Goal: Task Accomplishment & Management: Manage account settings

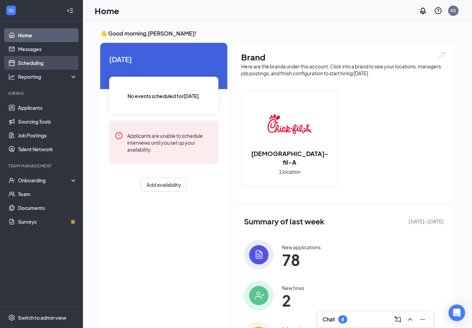
click at [39, 64] on link "Scheduling" at bounding box center [47, 63] width 59 height 14
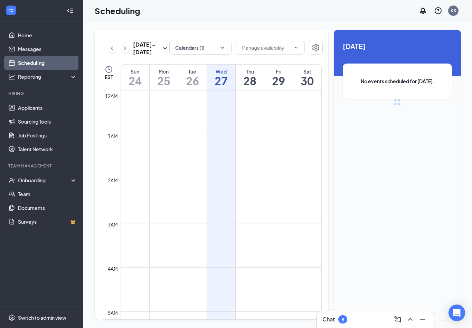
scroll to position [340, 0]
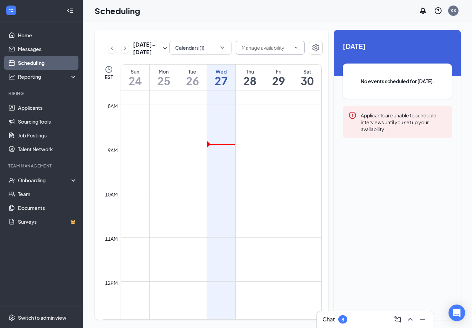
click at [298, 47] on span at bounding box center [270, 48] width 69 height 14
click at [221, 47] on icon "ChevronDown" at bounding box center [222, 47] width 7 height 7
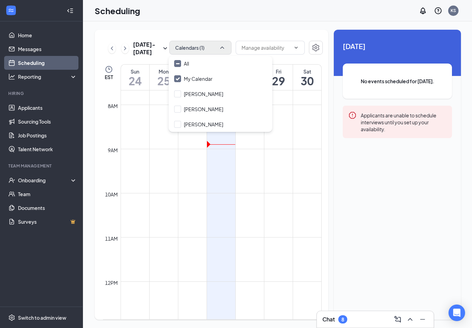
click at [285, 200] on td at bounding box center [221, 198] width 201 height 11
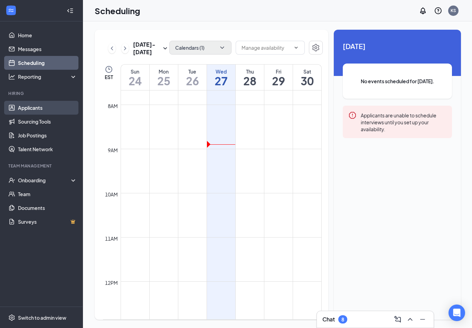
click at [37, 112] on link "Applicants" at bounding box center [47, 108] width 59 height 14
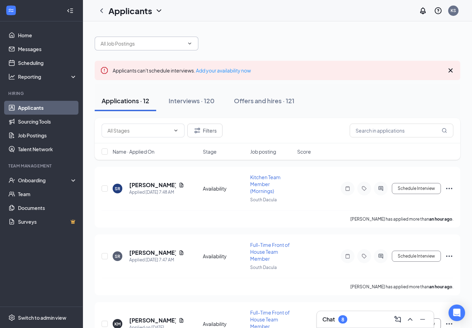
click at [150, 40] on input "text" at bounding box center [143, 44] width 84 height 8
click at [43, 135] on link "Job Postings" at bounding box center [47, 136] width 59 height 14
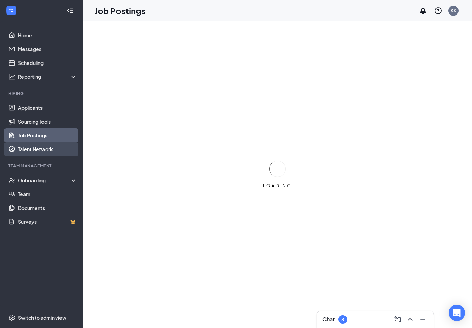
click at [45, 149] on link "Talent Network" at bounding box center [47, 149] width 59 height 14
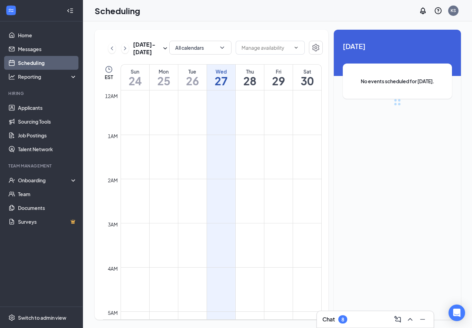
scroll to position [340, 0]
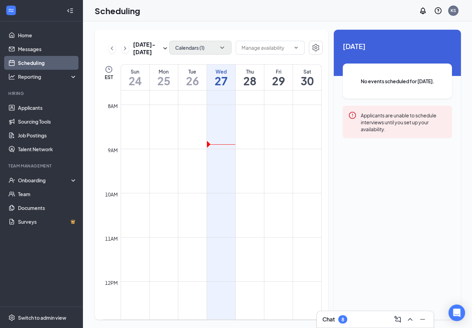
click at [221, 48] on icon "ChevronDown" at bounding box center [222, 48] width 4 height 2
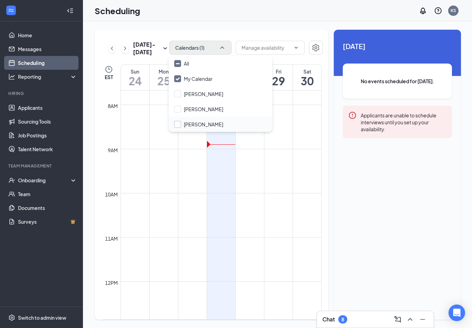
click at [178, 125] on input "Shawn Harvey" at bounding box center [198, 124] width 49 height 7
checkbox input "true"
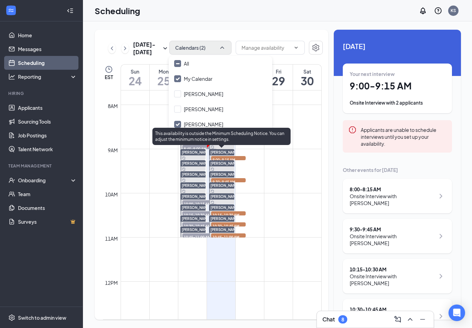
click at [241, 157] on span "9:00-9:15 AM" at bounding box center [228, 159] width 35 height 7
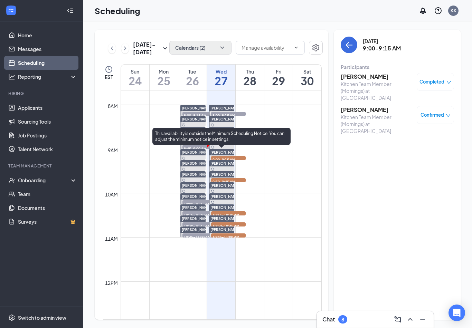
click at [241, 159] on span "9:00-9:15 AM" at bounding box center [228, 159] width 35 height 7
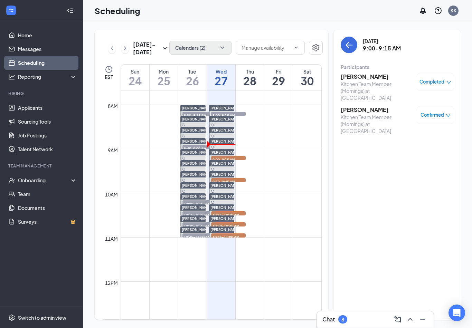
click at [242, 113] on span "8:00-8:15 AM" at bounding box center [228, 115] width 35 height 7
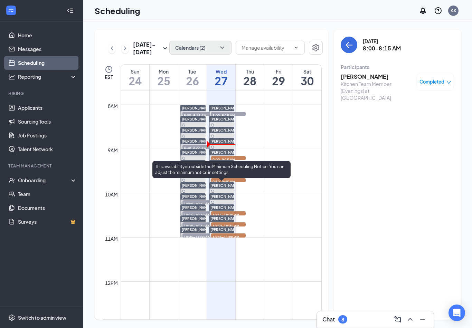
click at [225, 180] on div "This availability is outside the Minimum Scheduling Notice. You can adjust the …" at bounding box center [221, 171] width 138 height 20
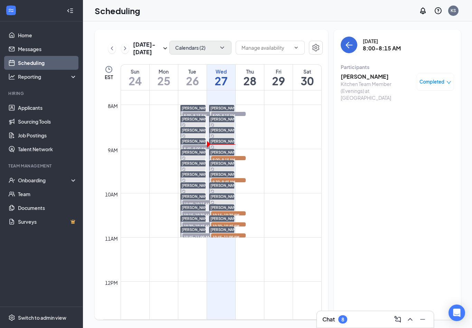
click at [194, 148] on span "8:45-9:00 AM" at bounding box center [199, 148] width 35 height 7
click at [193, 114] on span "8:00-8:15 AM" at bounding box center [199, 115] width 35 height 7
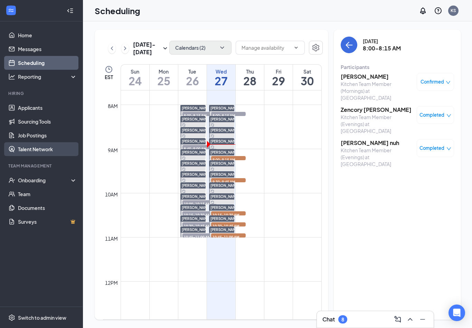
click at [47, 143] on link "Talent Network" at bounding box center [47, 149] width 59 height 14
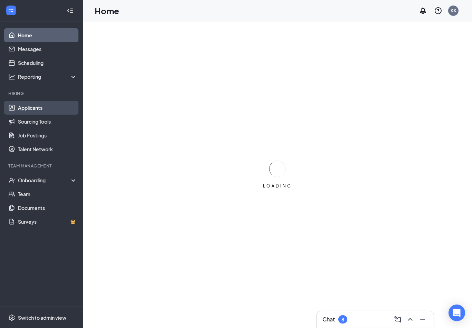
click at [33, 107] on link "Applicants" at bounding box center [47, 108] width 59 height 14
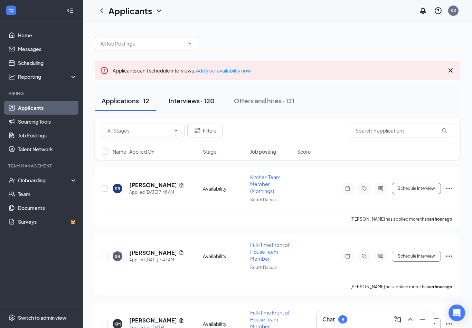
click at [203, 103] on div "Interviews · 120" at bounding box center [192, 100] width 46 height 9
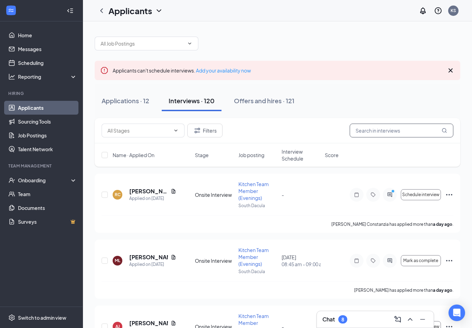
click at [367, 134] on input "text" at bounding box center [402, 131] width 104 height 14
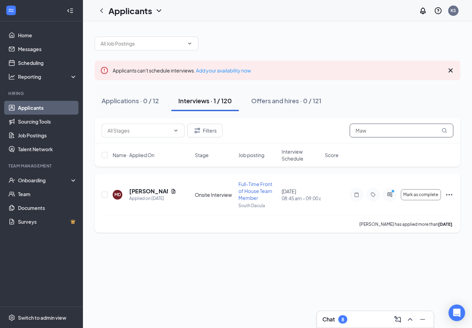
type input "Maw"
click at [449, 197] on icon "Ellipses" at bounding box center [449, 195] width 8 height 8
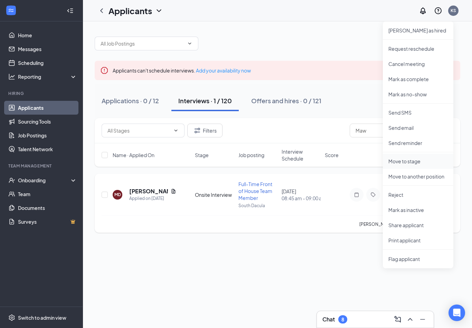
click at [417, 161] on p "Move to stage" at bounding box center [418, 161] width 59 height 7
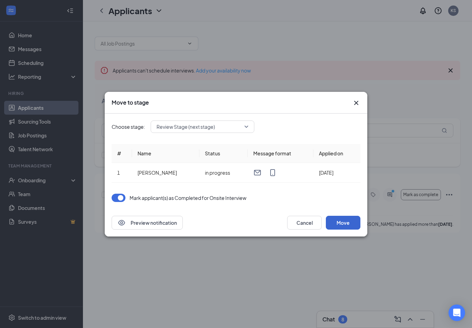
click at [345, 224] on button "Move" at bounding box center [343, 223] width 35 height 14
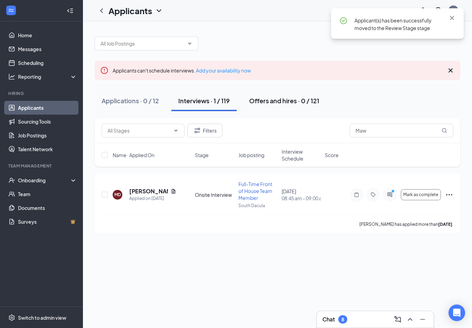
click at [298, 101] on div "Offers and hires · 0 / 121" at bounding box center [284, 100] width 70 height 9
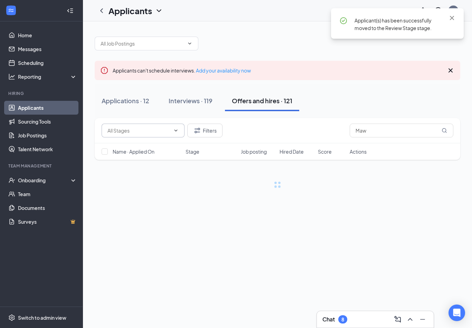
click at [164, 130] on input "text" at bounding box center [138, 131] width 63 height 8
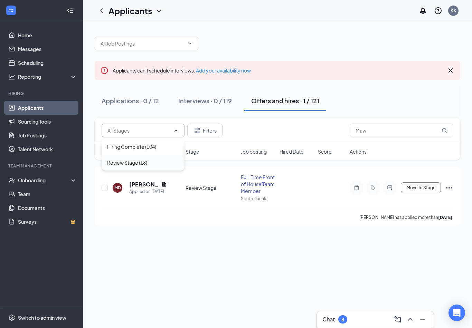
click at [151, 164] on div "Review Stage (18)" at bounding box center [143, 163] width 72 height 8
type input "Review Stage (18)"
click at [409, 130] on input "Maw" at bounding box center [402, 131] width 104 height 14
type input "M"
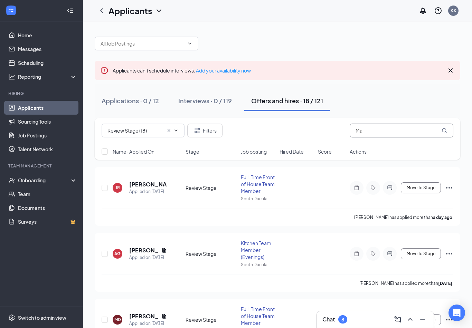
type input "Maw"
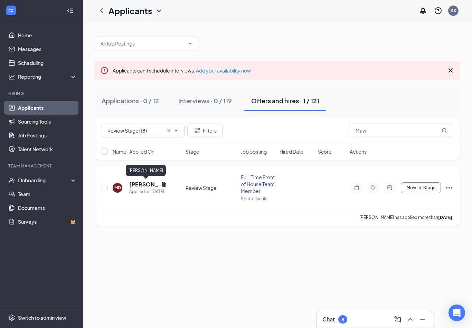
click at [146, 184] on h5 "[PERSON_NAME]" at bounding box center [143, 185] width 29 height 8
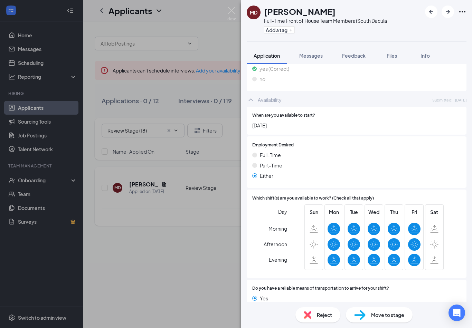
scroll to position [11, 0]
click at [434, 225] on icon at bounding box center [434, 229] width 8 height 8
click at [436, 225] on icon at bounding box center [434, 229] width 8 height 8
click at [437, 286] on div "Do you have a reliable means of transportation to arrive for your shift? Yes No" at bounding box center [356, 301] width 209 height 30
click at [231, 11] on img at bounding box center [231, 13] width 9 height 13
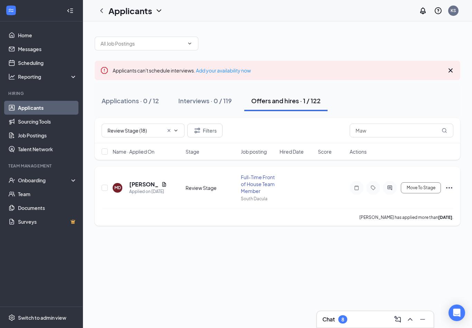
click at [138, 181] on h5 "[PERSON_NAME]" at bounding box center [143, 185] width 29 height 8
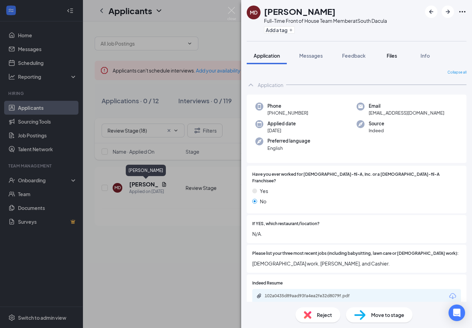
click at [400, 57] on button "Files" at bounding box center [392, 55] width 28 height 17
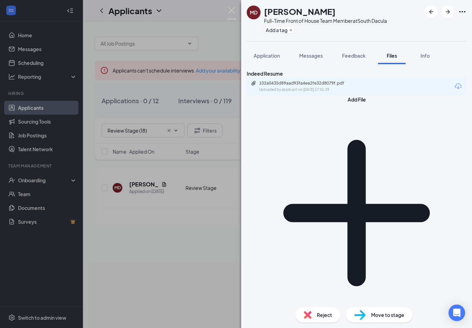
click at [401, 96] on div "102a0435d89aad93fa4ea2fe32d8079f.pdf Uploaded by applicant on Aug 25, 2025 at 1…" at bounding box center [357, 86] width 220 height 18
click at [429, 59] on div "Info" at bounding box center [425, 55] width 14 height 7
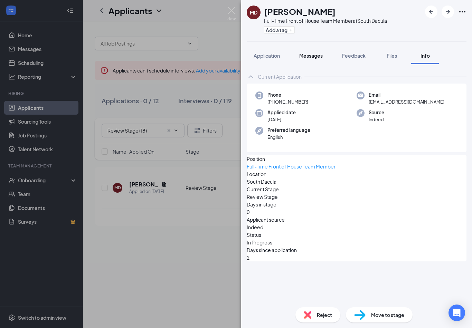
click at [309, 60] on button "Messages" at bounding box center [310, 55] width 37 height 17
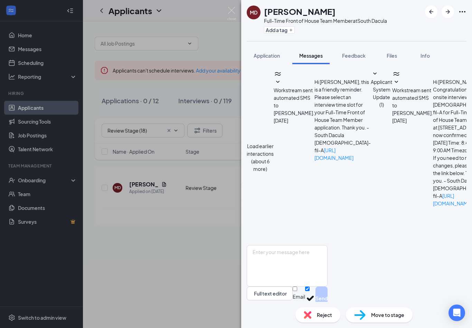
click at [228, 12] on img at bounding box center [231, 13] width 9 height 13
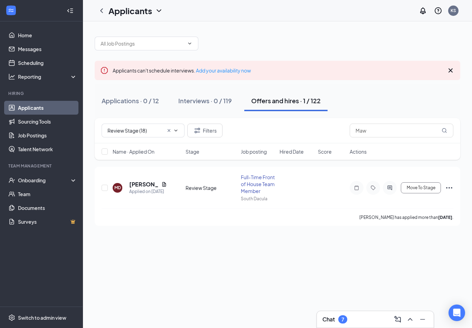
click at [28, 101] on link "Applicants" at bounding box center [47, 108] width 59 height 14
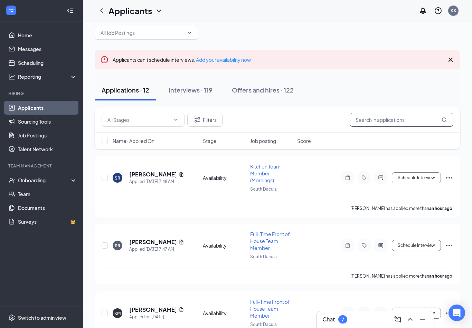
click at [401, 123] on input "text" at bounding box center [402, 120] width 104 height 14
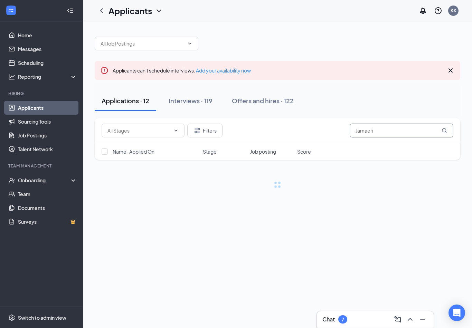
type input "Jamaeria"
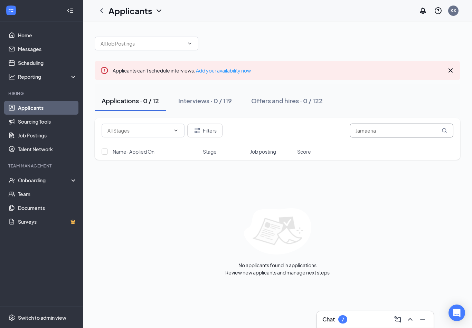
click at [375, 124] on input "Jamaeria" at bounding box center [402, 131] width 104 height 14
click at [202, 96] on div "Interviews · 0 / 119" at bounding box center [205, 100] width 54 height 9
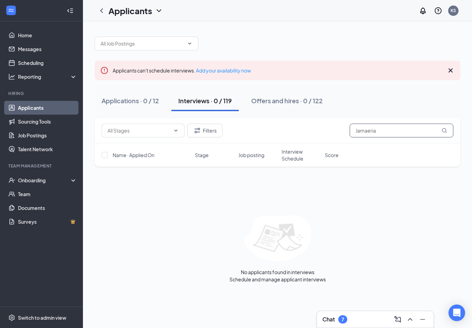
click at [394, 124] on input "Jamaeria" at bounding box center [402, 131] width 104 height 14
click at [178, 128] on icon "ChevronDown" at bounding box center [176, 131] width 6 height 6
click at [150, 139] on div "Onsite Interview (119)" at bounding box center [126, 143] width 49 height 8
type input "Onsite Interview (119)"
click at [293, 96] on div "Offers and hires · 0 / 122" at bounding box center [287, 100] width 72 height 9
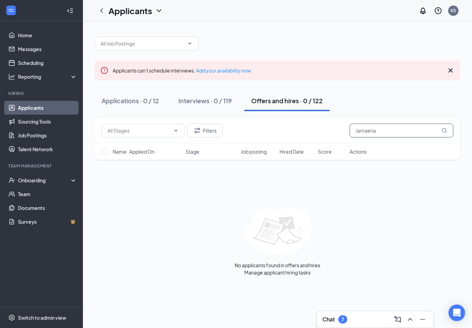
click at [391, 125] on input "Jamaeria" at bounding box center [402, 131] width 104 height 14
click at [371, 124] on input "Jamaeria" at bounding box center [402, 131] width 104 height 14
click at [370, 124] on input "Jamaeria" at bounding box center [402, 131] width 104 height 14
click at [214, 96] on div "Interviews · 0 / 119" at bounding box center [205, 100] width 54 height 9
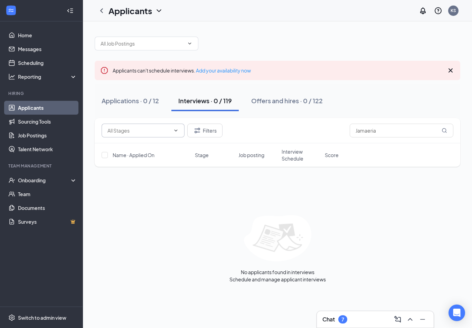
click at [179, 124] on span at bounding box center [143, 131] width 83 height 14
click at [148, 141] on div "Onsite Interview (119)" at bounding box center [143, 143] width 83 height 8
type input "Onsite Interview (119)"
click at [395, 125] on input "Jamaeria" at bounding box center [402, 131] width 104 height 14
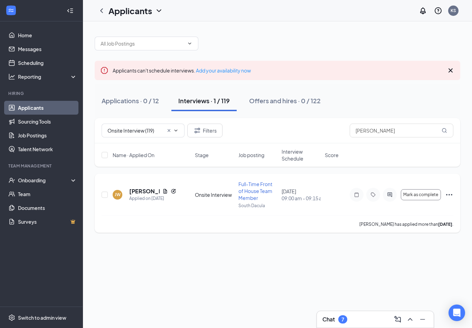
click at [448, 191] on icon "Ellipses" at bounding box center [449, 195] width 8 height 8
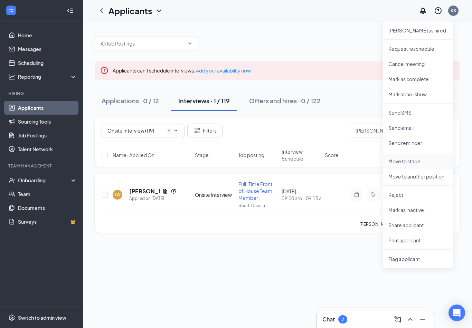
click at [412, 158] on p "Move to stage" at bounding box center [418, 161] width 59 height 7
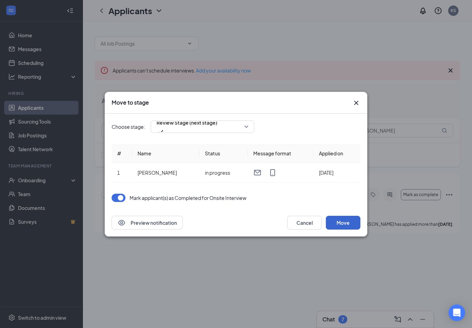
click at [345, 225] on button "Move" at bounding box center [343, 223] width 35 height 14
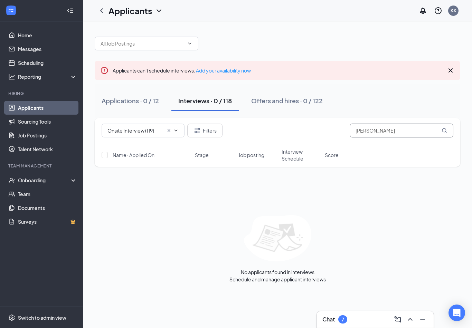
click at [403, 124] on input "Jameria" at bounding box center [402, 131] width 104 height 14
type input "J"
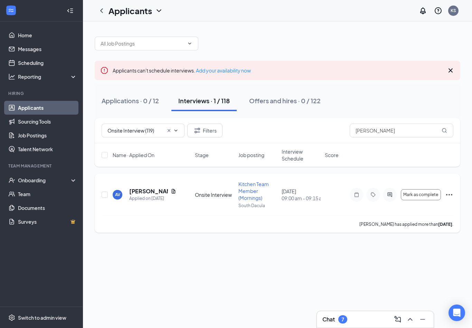
click at [450, 191] on icon "Ellipses" at bounding box center [449, 195] width 8 height 8
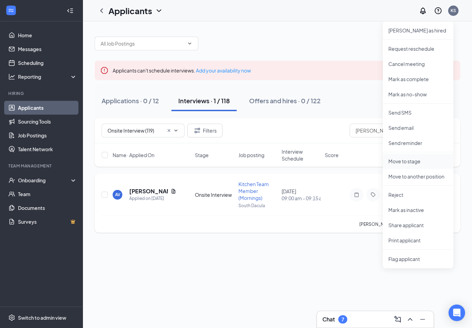
click at [419, 158] on p "Move to stage" at bounding box center [418, 161] width 59 height 7
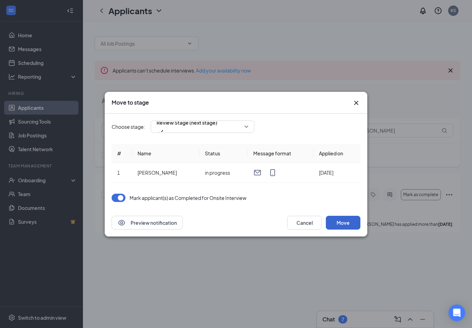
click at [352, 222] on button "Move" at bounding box center [343, 223] width 35 height 14
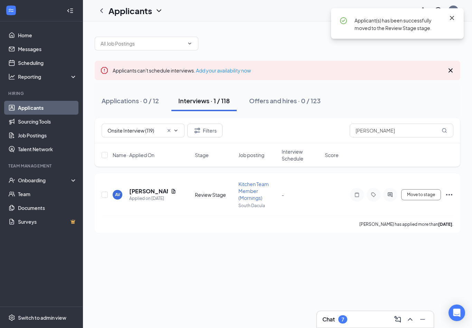
click at [452, 21] on icon "Cross" at bounding box center [452, 18] width 8 height 8
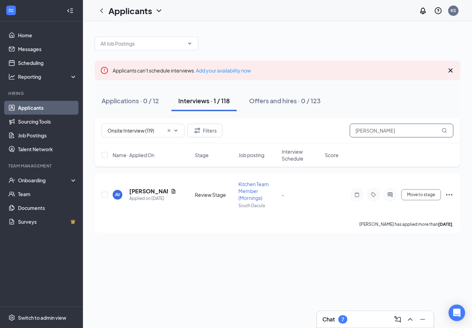
click at [417, 124] on input "[PERSON_NAME]" at bounding box center [402, 131] width 104 height 14
type input "A"
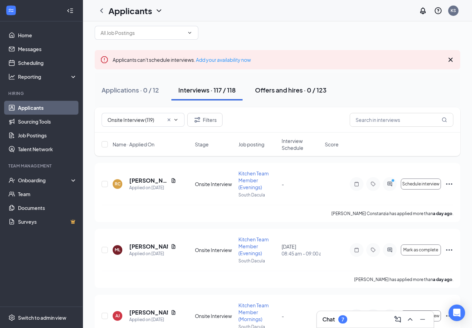
click at [293, 92] on div "Offers and hires · 0 / 123" at bounding box center [291, 90] width 72 height 9
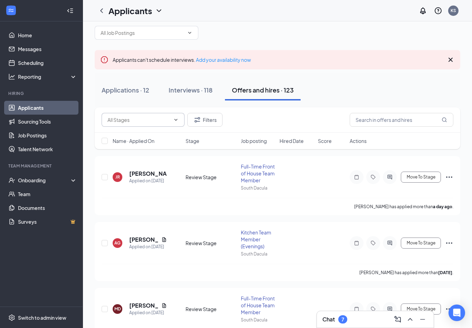
click at [178, 123] on span at bounding box center [143, 120] width 83 height 14
click at [150, 150] on div "Review Stage (20)" at bounding box center [143, 152] width 72 height 8
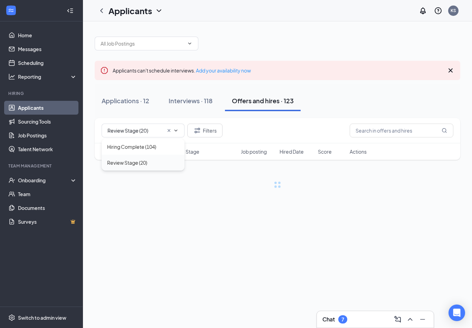
type input "Review Stage (20)"
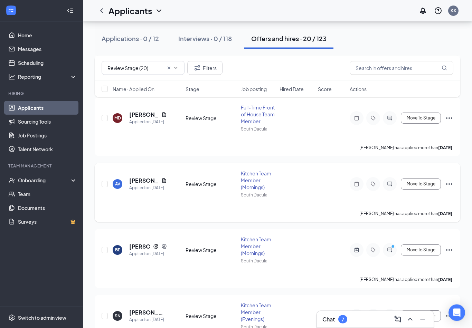
scroll to position [202, 0]
click at [147, 179] on h5 "[PERSON_NAME]" at bounding box center [143, 181] width 29 height 8
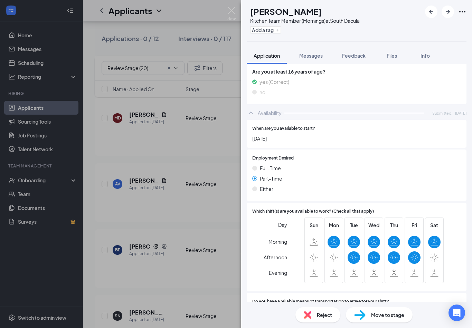
scroll to position [92, 0]
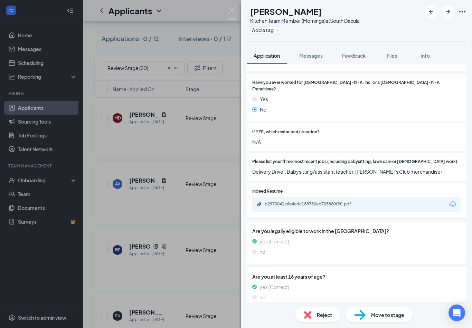
click at [455, 322] on div "Reject Move to stage" at bounding box center [356, 315] width 231 height 26
click at [456, 309] on div "Open Intercom Messenger" at bounding box center [457, 313] width 18 height 18
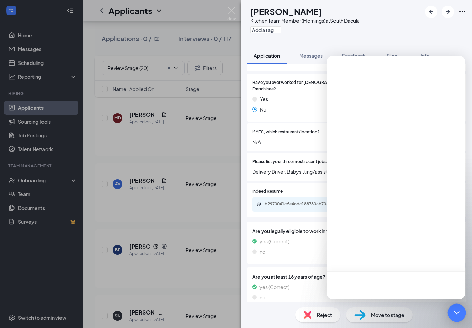
scroll to position [0, 0]
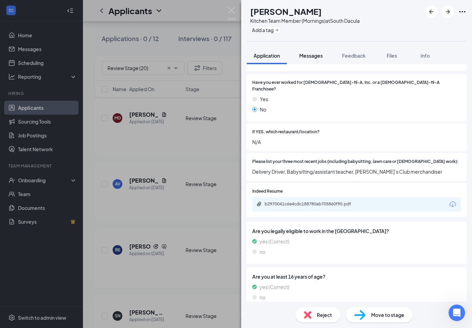
click at [317, 55] on span "Messages" at bounding box center [311, 56] width 24 height 6
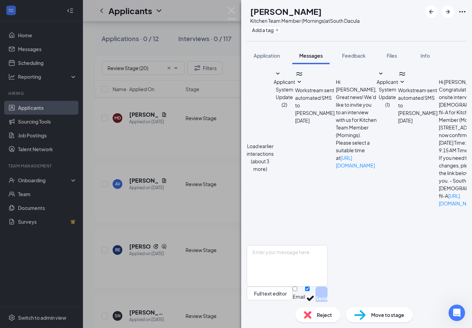
scroll to position [11, 0]
click at [328, 254] on textarea at bounding box center [287, 265] width 81 height 41
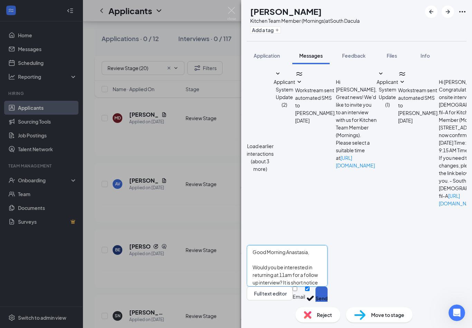
type textarea "Good Morning Anastasia, Would you be interested in returning at 11am for a foll…"
click at [328, 290] on button "Send" at bounding box center [322, 299] width 12 height 24
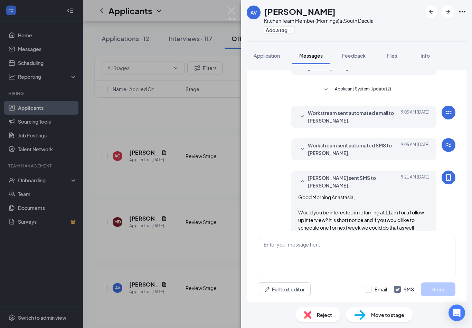
scroll to position [99, 0]
click at [232, 12] on img at bounding box center [231, 13] width 9 height 13
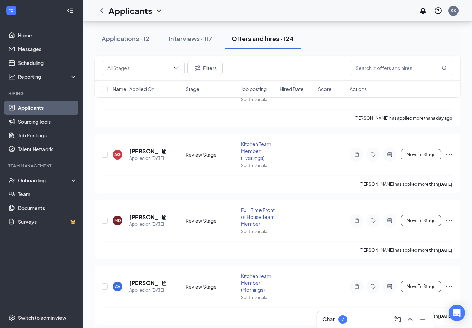
click at [347, 321] on div "7" at bounding box center [342, 320] width 9 height 8
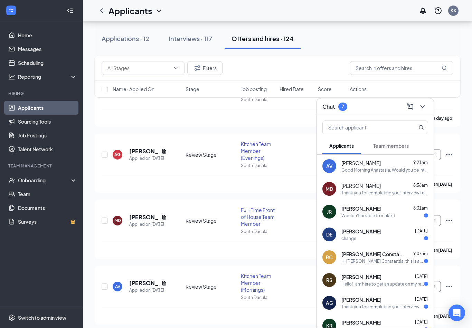
click at [365, 215] on div "Wouldn't be able to make it" at bounding box center [368, 216] width 54 height 6
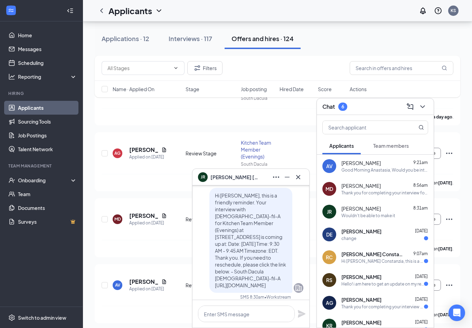
scroll to position [-52, 0]
click at [299, 178] on icon "Cross" at bounding box center [298, 177] width 4 height 4
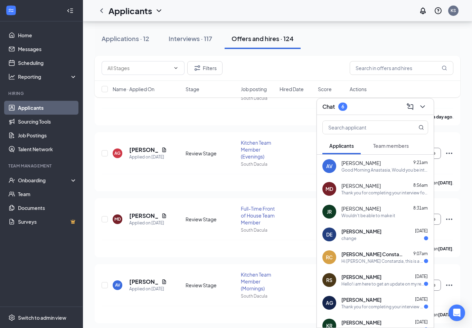
click at [372, 233] on span "Davina Ekwegh" at bounding box center [361, 231] width 40 height 7
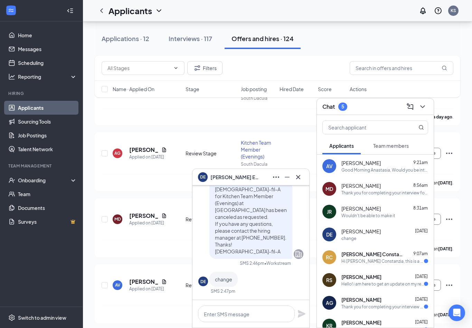
scroll to position [0, 0]
click at [297, 180] on icon "Cross" at bounding box center [298, 177] width 8 height 8
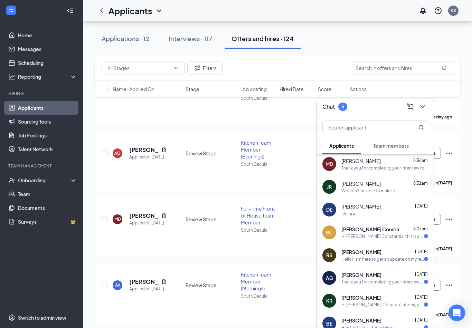
scroll to position [24, 0]
click at [373, 235] on div "Hi Rihanna Constanzia, this is a friendly reminder. Please select an interview …" at bounding box center [382, 237] width 83 height 6
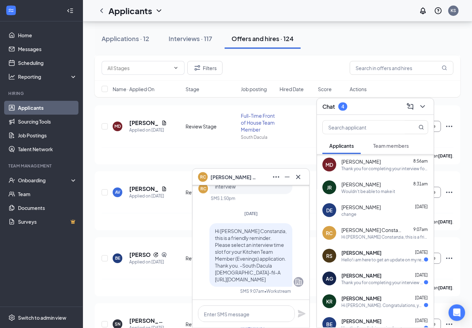
click at [300, 181] on icon "Cross" at bounding box center [298, 177] width 8 height 8
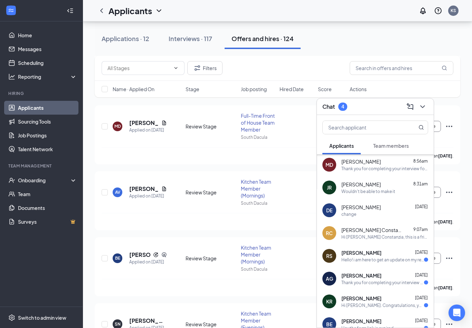
click at [371, 263] on div "Hello! i am here to get an update on my review, i hope you are having a blessed…" at bounding box center [382, 260] width 83 height 6
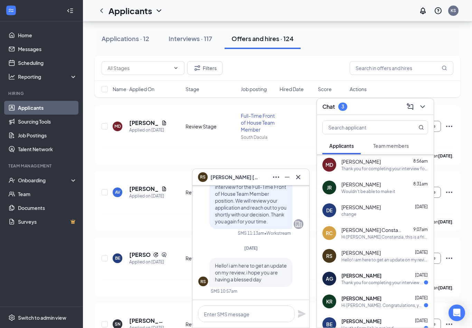
scroll to position [0, 0]
click at [360, 279] on span "[PERSON_NAME]" at bounding box center [361, 275] width 40 height 7
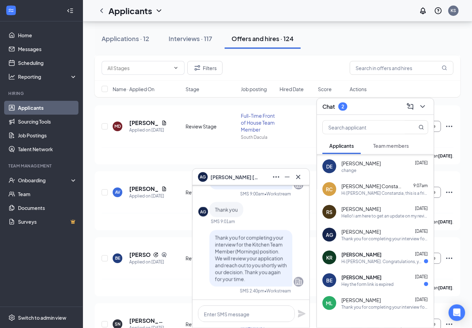
scroll to position [75, 0]
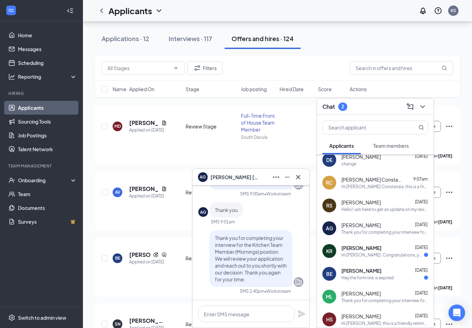
click at [371, 258] on div "Hi Kolade Raheem. Congratulations, your onsite interview with Chick-fil-A for F…" at bounding box center [382, 255] width 83 height 6
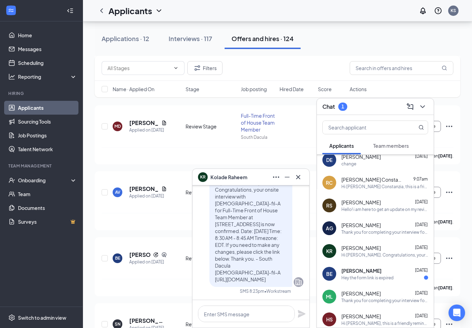
click at [368, 281] on div "Hey the form link is expired" at bounding box center [367, 278] width 52 height 6
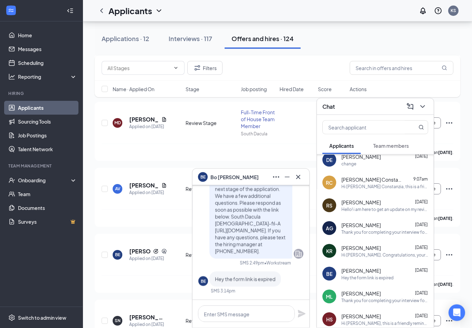
scroll to position [197, 0]
click at [299, 181] on icon "Cross" at bounding box center [298, 177] width 8 height 8
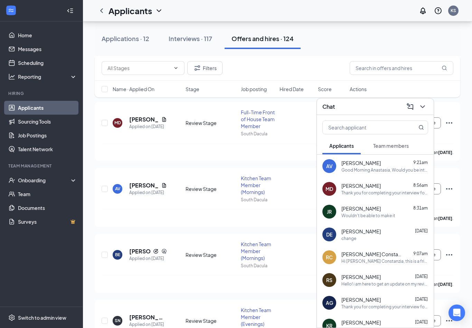
scroll to position [0, 0]
click at [425, 111] on icon "ChevronDown" at bounding box center [423, 107] width 8 height 8
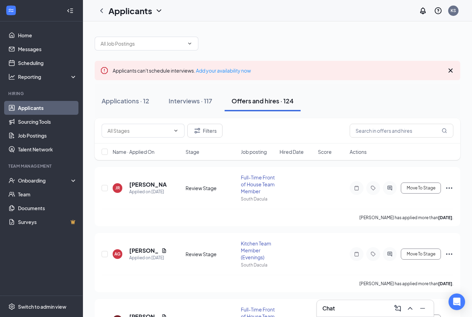
click at [412, 308] on icon "ChevronUp" at bounding box center [410, 308] width 8 height 8
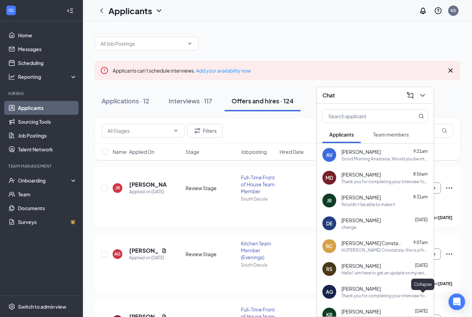
click at [423, 95] on icon "ChevronDown" at bounding box center [422, 95] width 4 height 3
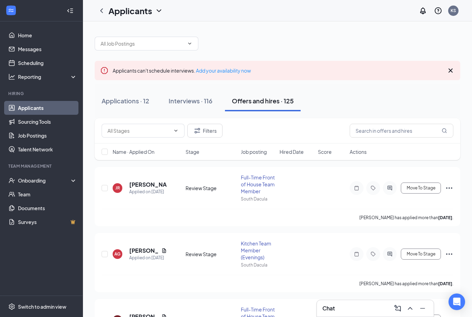
click at [348, 310] on div "Chat" at bounding box center [375, 308] width 106 height 11
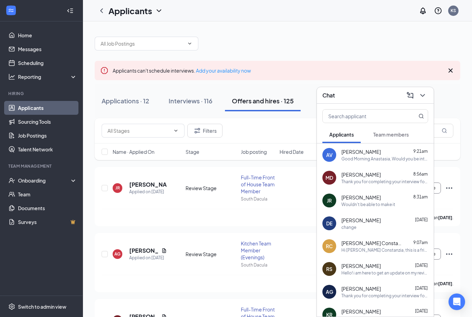
click at [401, 155] on div "Anastasia Victor 9:21am" at bounding box center [384, 151] width 87 height 7
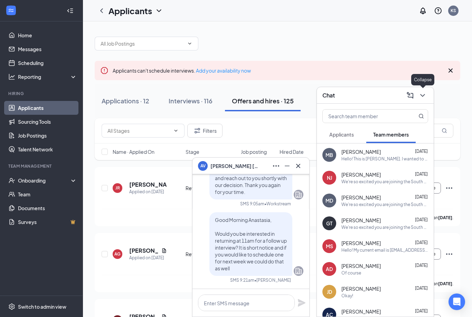
click at [424, 96] on icon "ChevronDown" at bounding box center [423, 95] width 8 height 8
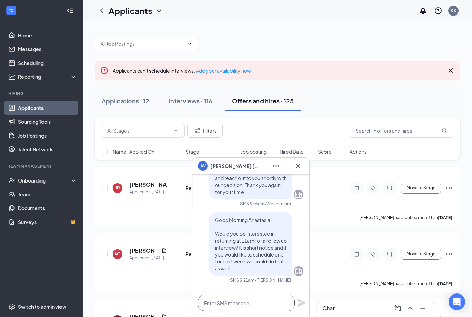
click at [270, 317] on html "Home Messages Scheduling Reporting Hiring Applicants Sourcing Tools Job Posting…" at bounding box center [236, 158] width 472 height 317
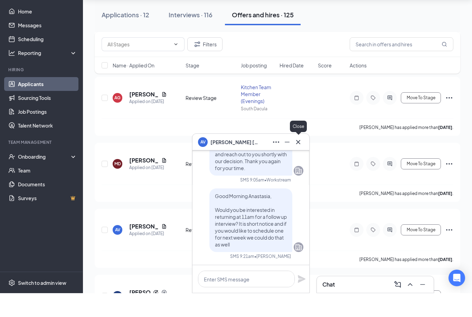
click at [298, 162] on icon "Cross" at bounding box center [298, 166] width 8 height 8
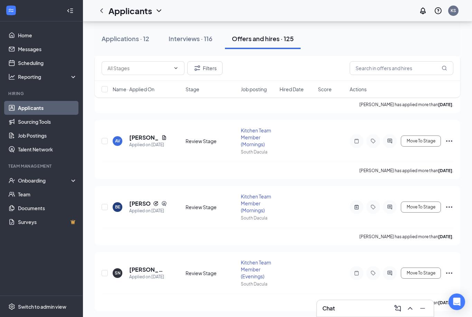
scroll to position [269, 0]
